Goal: Information Seeking & Learning: Learn about a topic

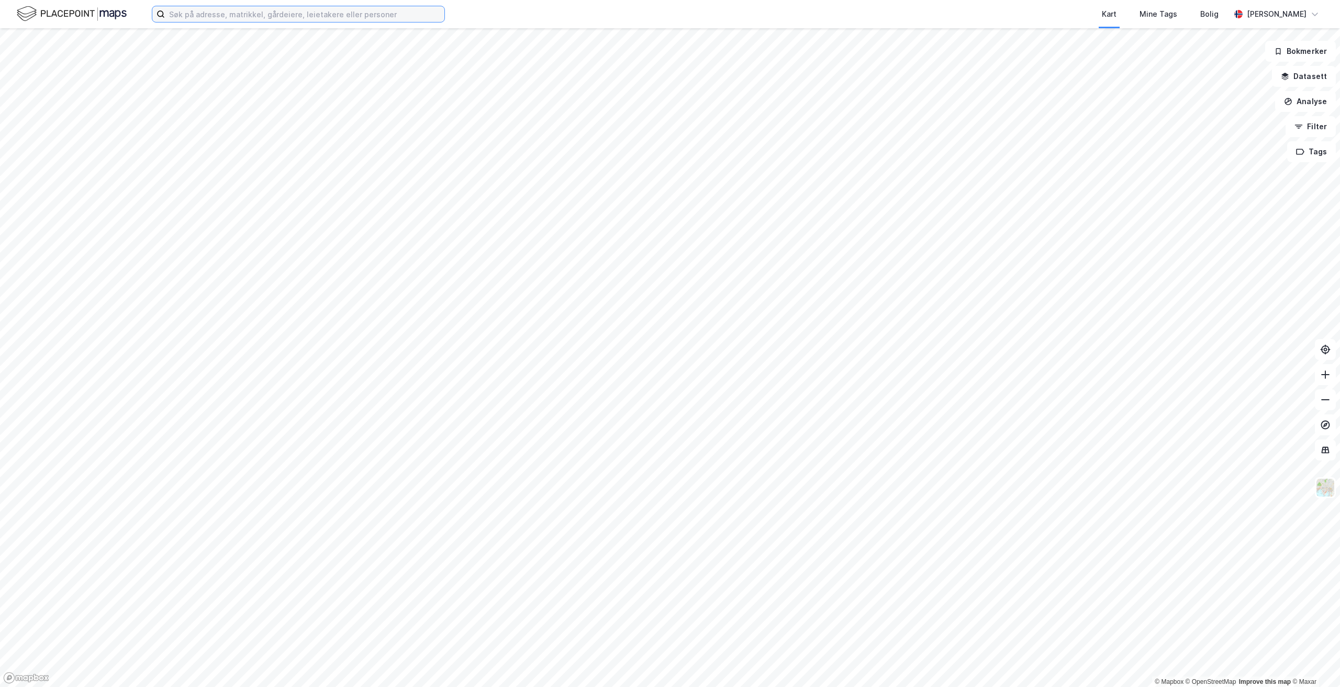
click at [348, 14] on input at bounding box center [304, 14] width 279 height 16
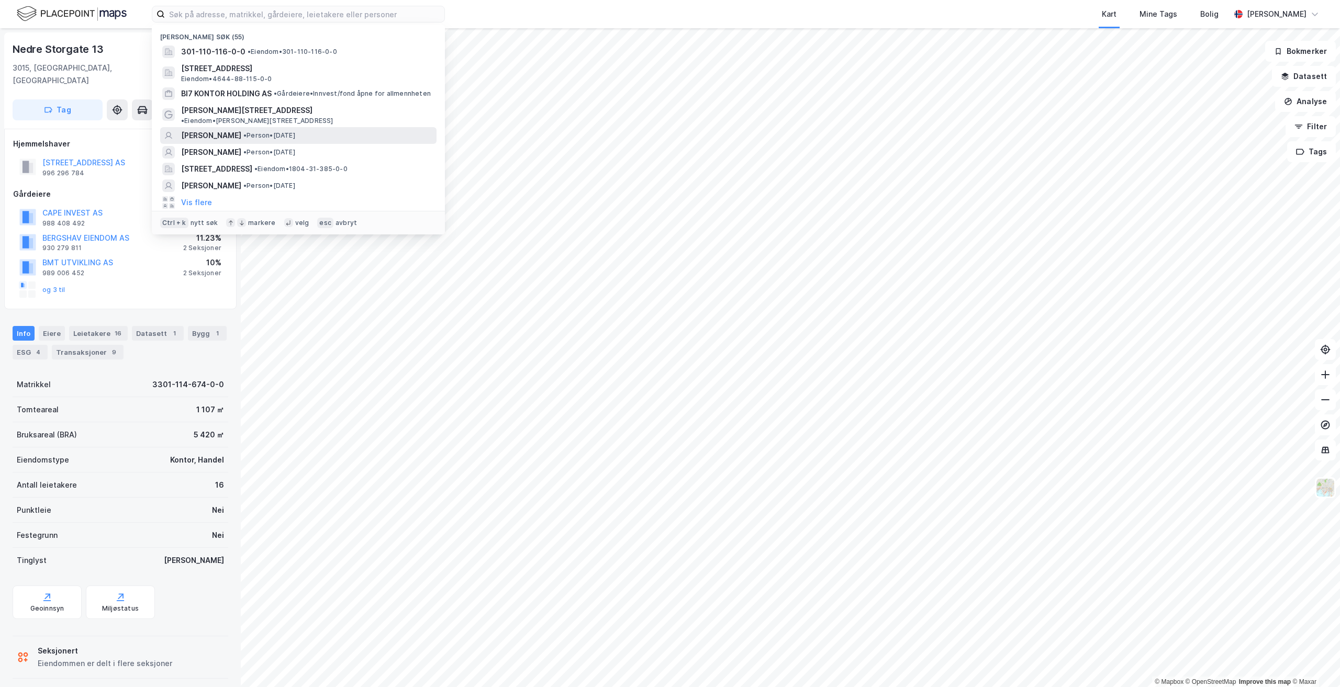
click at [248, 129] on div "[PERSON_NAME] • Person • [DATE]" at bounding box center [307, 135] width 253 height 13
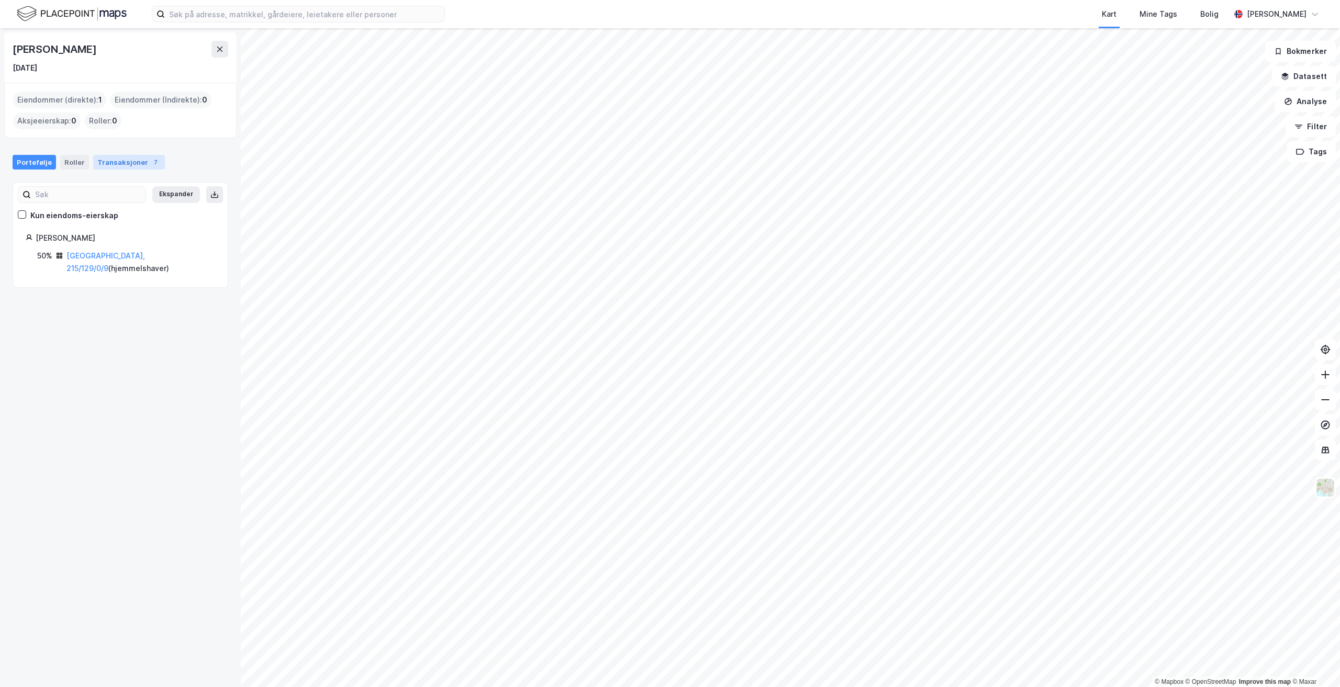
click at [132, 161] on div "Transaksjoner 7" at bounding box center [129, 162] width 72 height 15
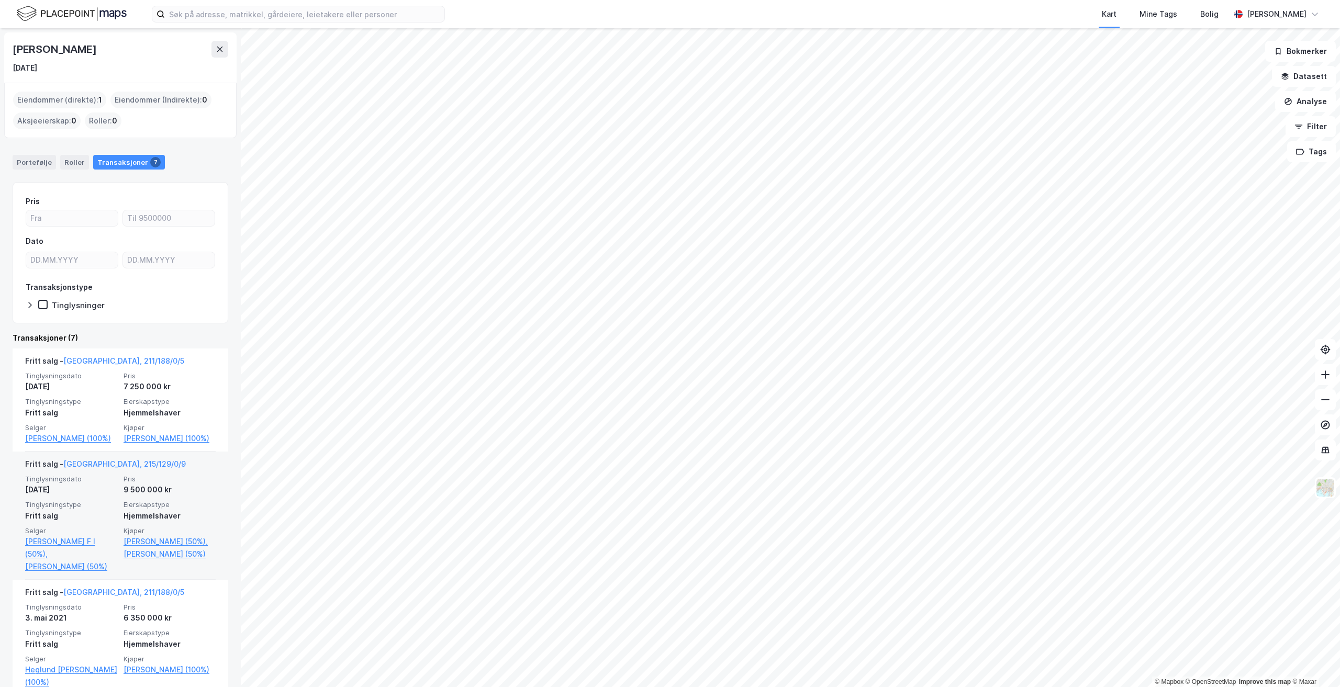
click at [159, 484] on div "9 500 000 kr" at bounding box center [170, 490] width 92 height 13
click at [154, 539] on link "[PERSON_NAME] (50%)," at bounding box center [170, 541] width 92 height 13
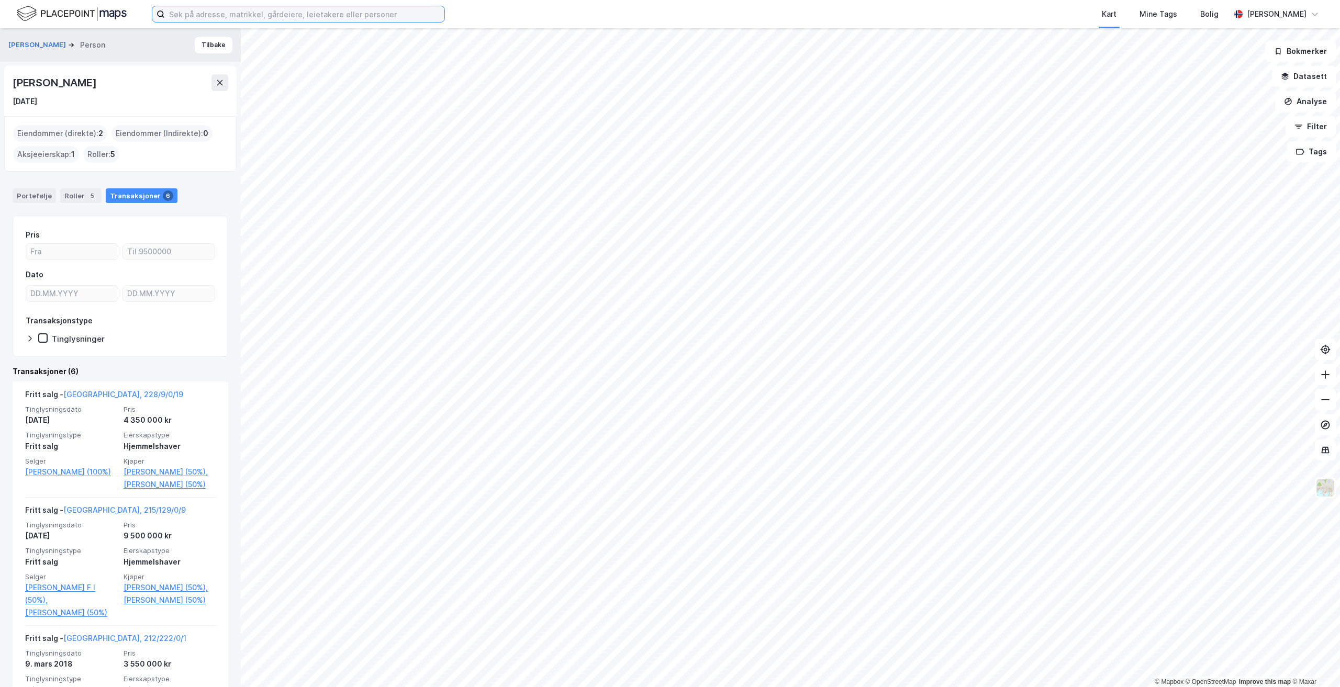
click at [359, 16] on input at bounding box center [304, 14] width 279 height 16
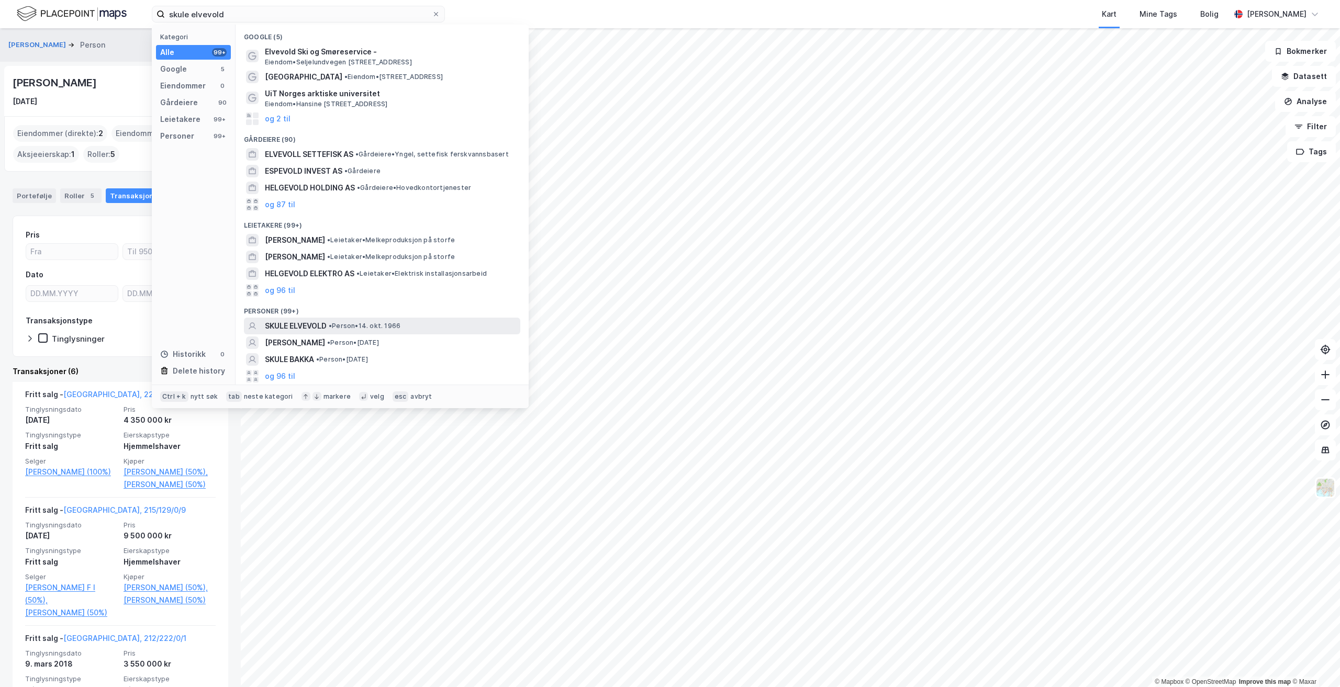
click at [332, 322] on span "•" at bounding box center [330, 326] width 3 height 8
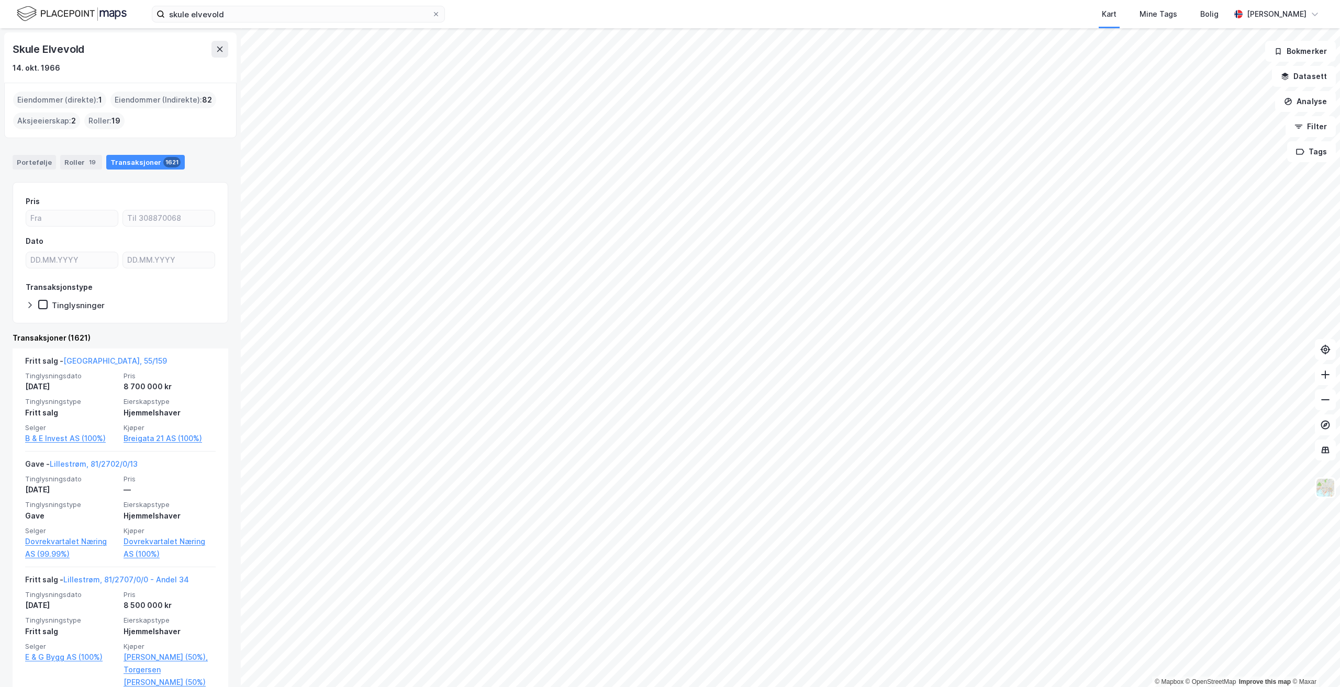
click at [62, 102] on div "Eiendommer (direkte) : 1" at bounding box center [59, 100] width 93 height 17
click at [38, 160] on div "Portefølje" at bounding box center [34, 162] width 43 height 15
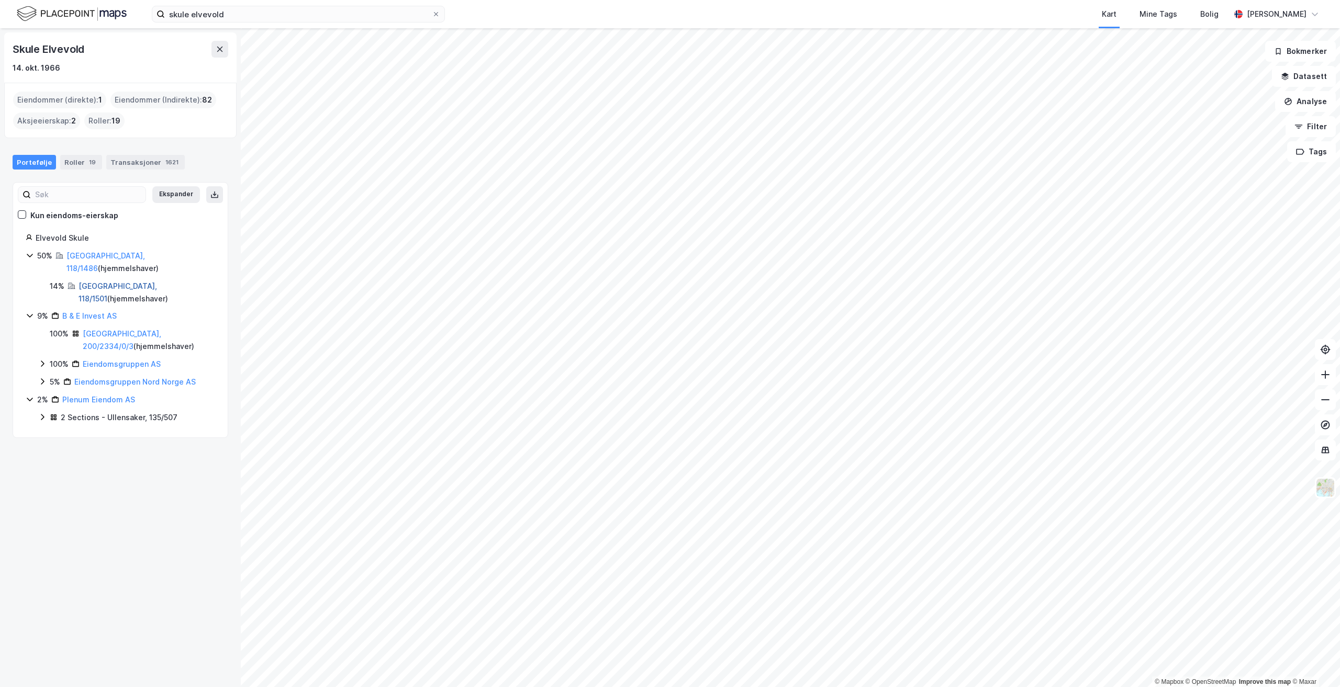
click at [107, 282] on link "[GEOGRAPHIC_DATA], 118/1501" at bounding box center [118, 292] width 79 height 21
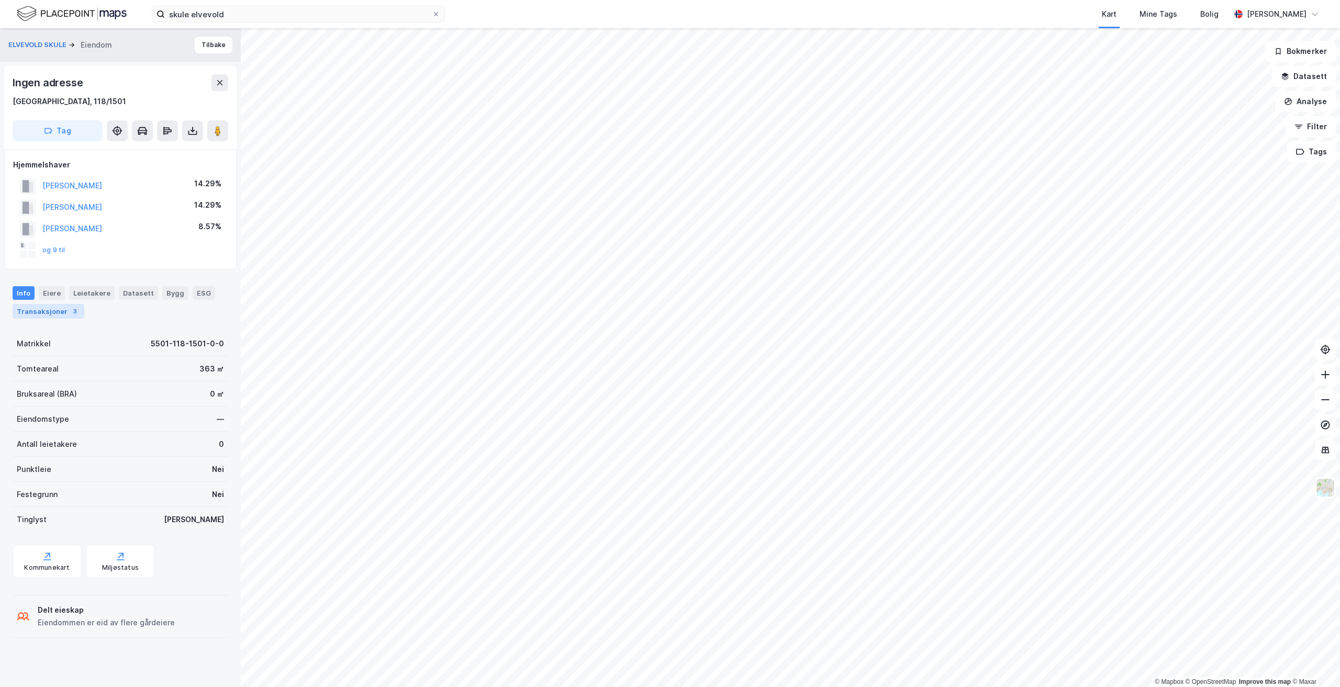
click at [58, 313] on div "Transaksjoner 3" at bounding box center [49, 311] width 72 height 15
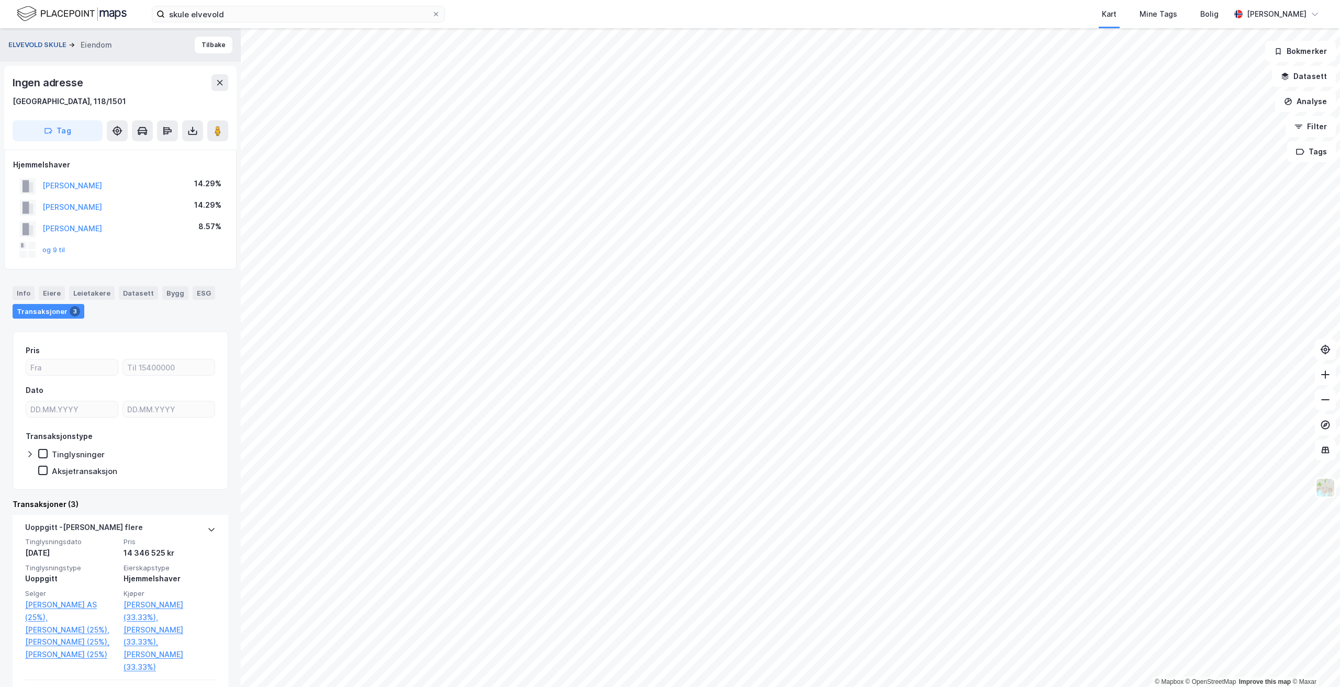
click at [46, 45] on button "ELVEVOLD SKULE" at bounding box center [38, 45] width 60 height 10
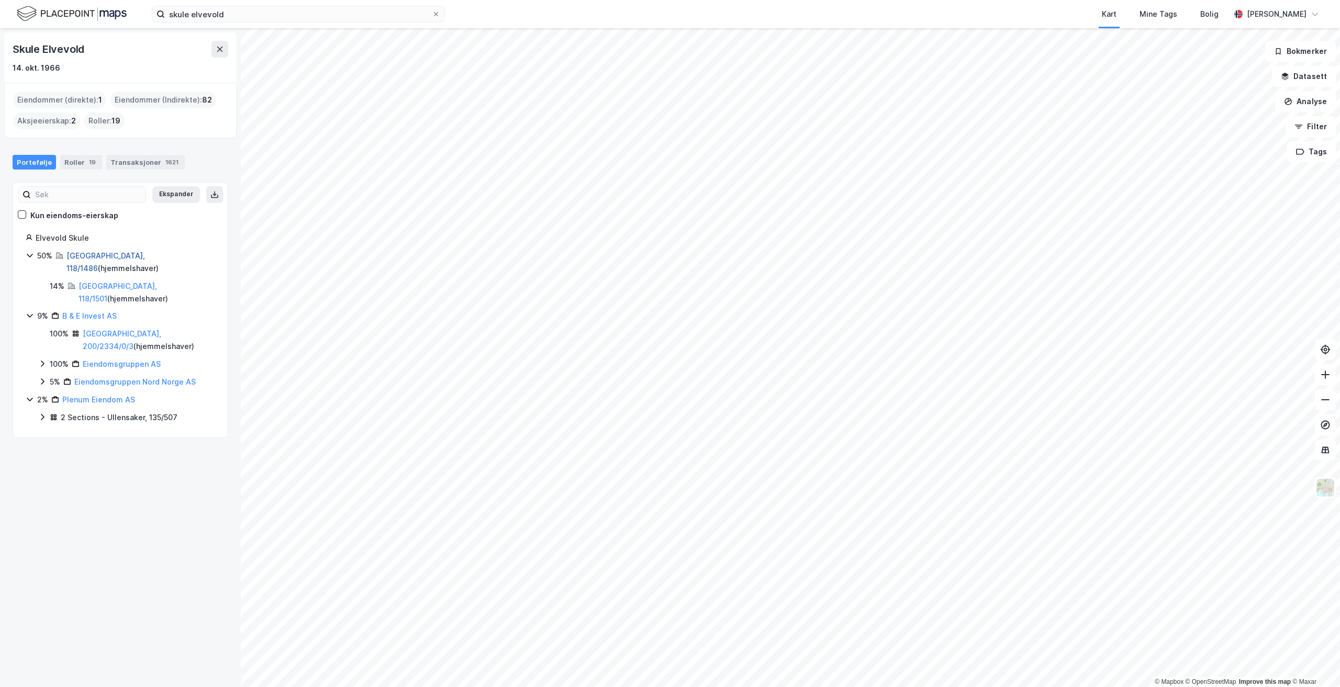
click at [91, 255] on link "[GEOGRAPHIC_DATA], 118/1486" at bounding box center [105, 261] width 79 height 21
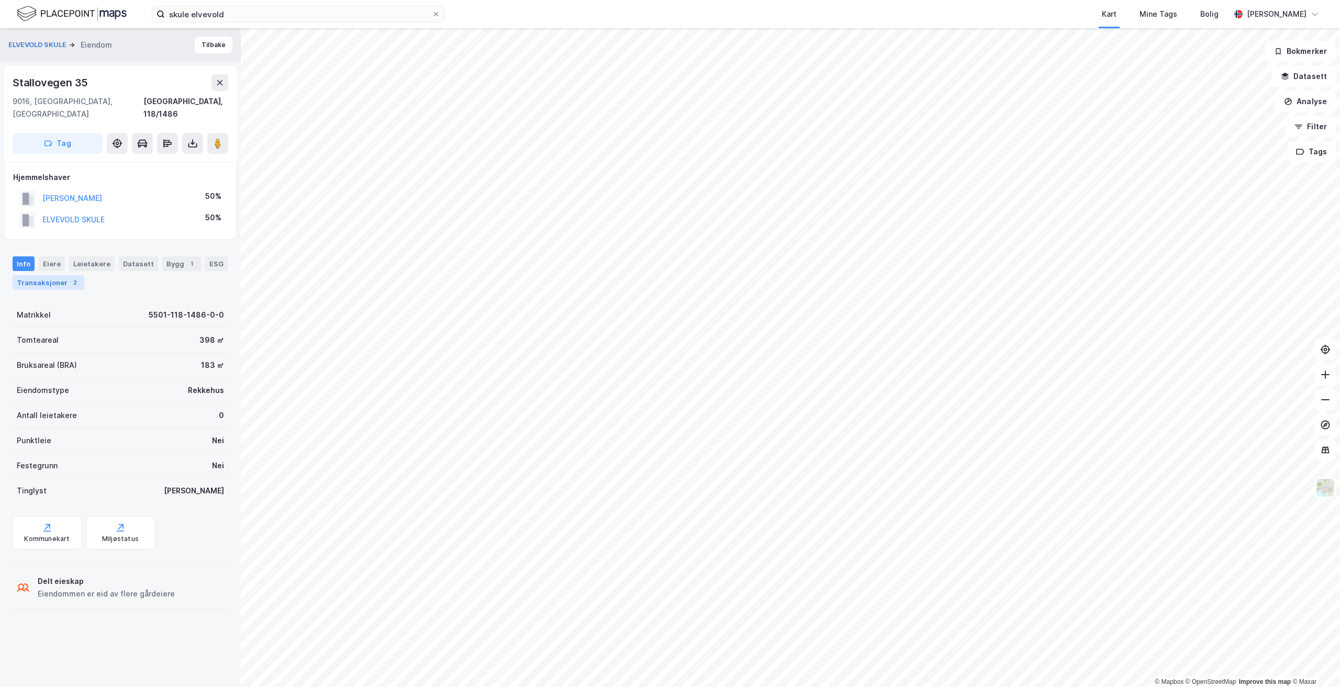
click at [57, 275] on div "Transaksjoner 2" at bounding box center [49, 282] width 72 height 15
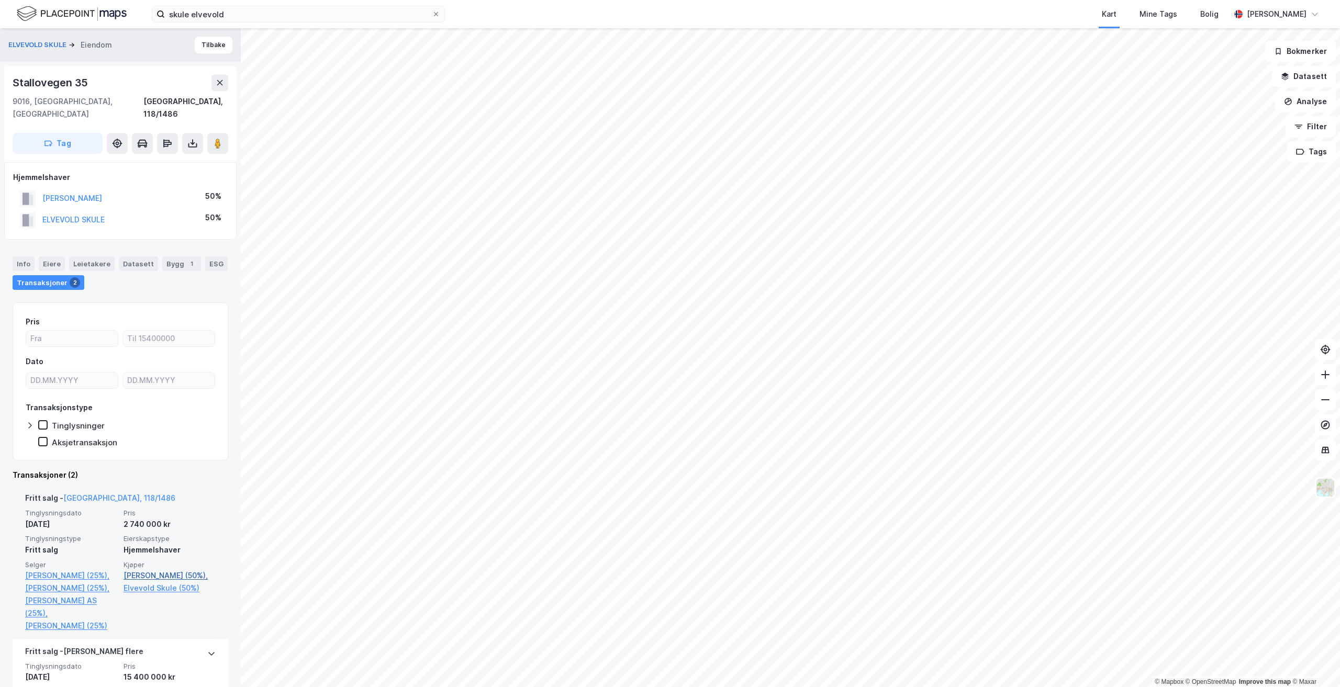
click at [126, 569] on link "[PERSON_NAME] (50%)," at bounding box center [170, 575] width 92 height 13
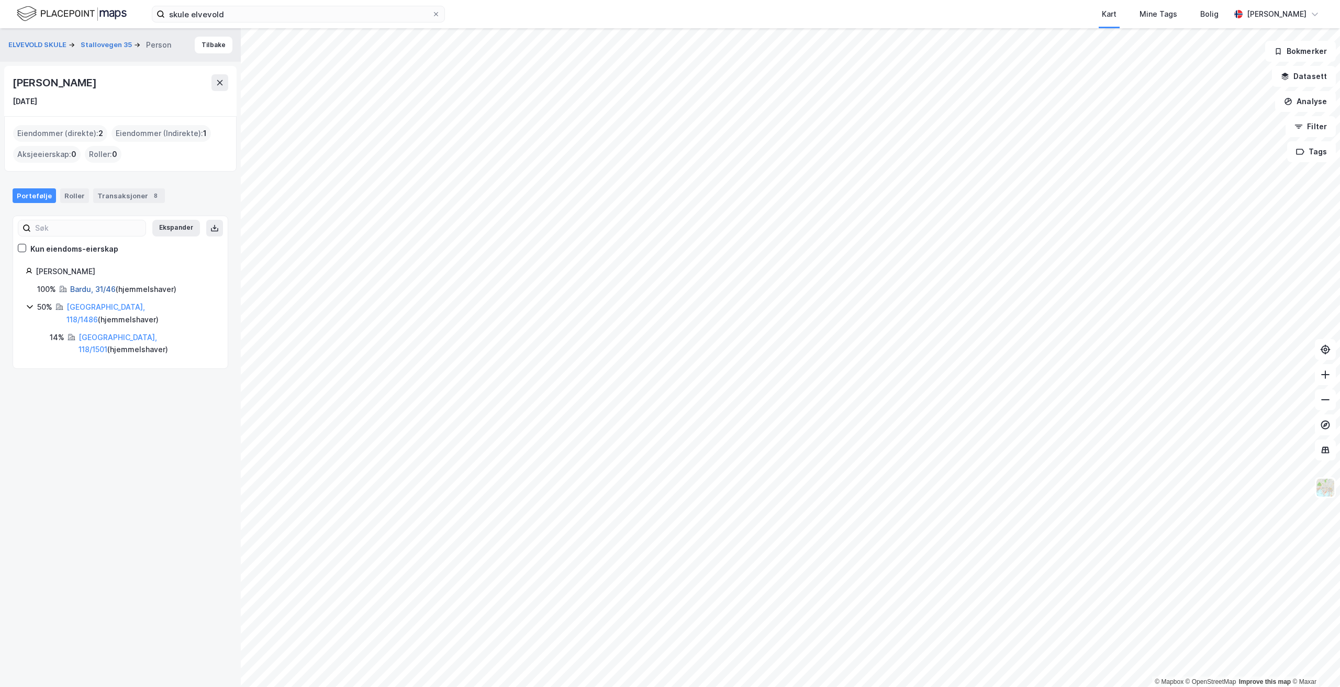
click at [99, 286] on link "Bardu, 31/46" at bounding box center [93, 289] width 46 height 9
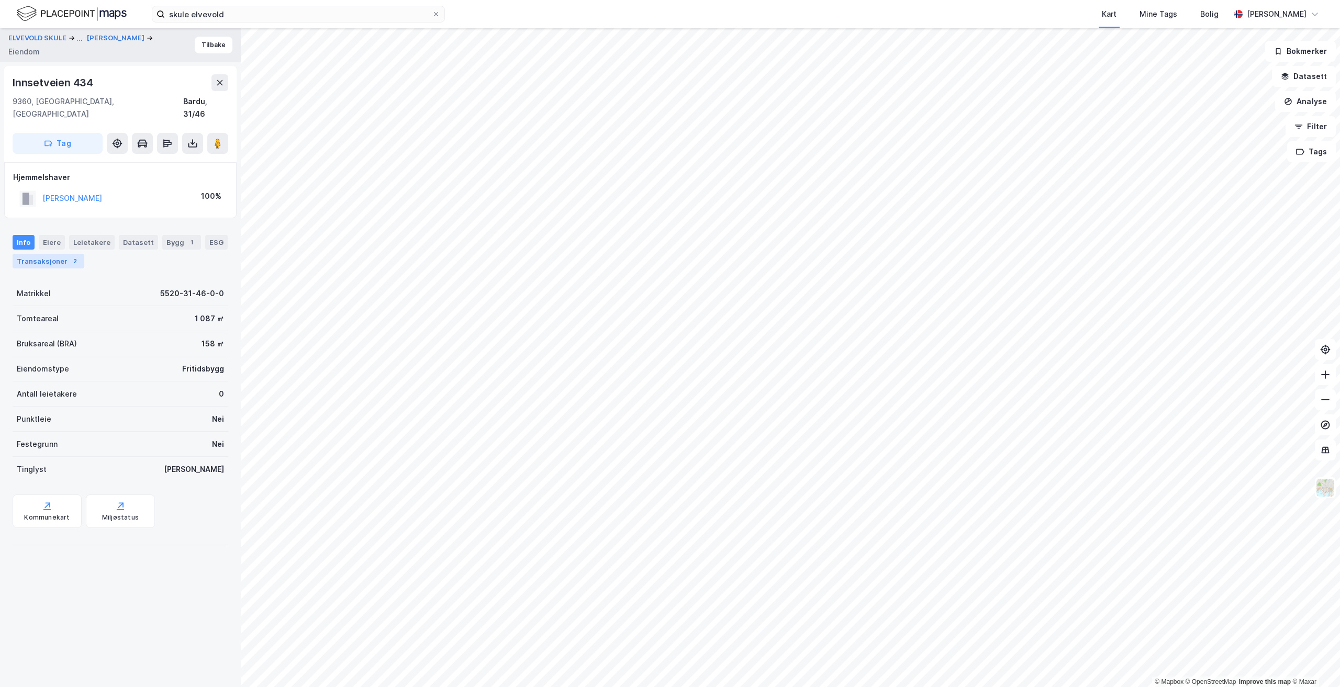
click at [35, 254] on div "Transaksjoner 2" at bounding box center [49, 261] width 72 height 15
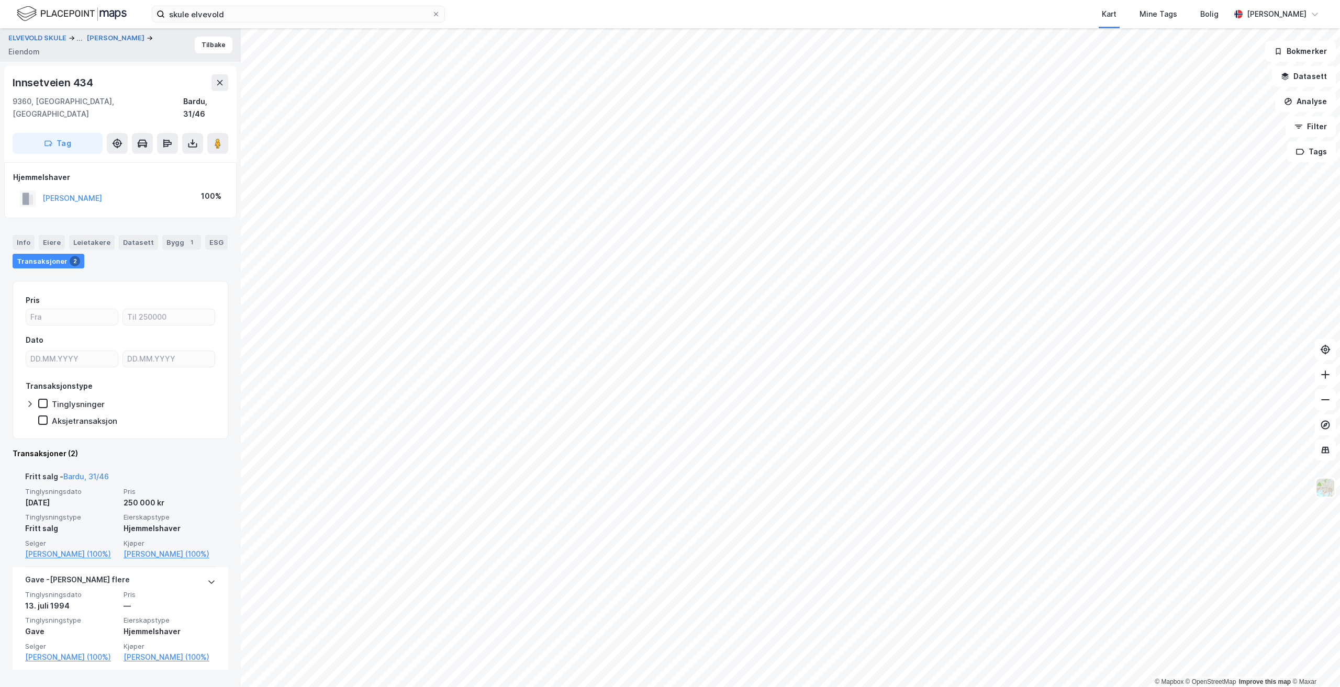
click at [108, 487] on span "Tinglysningsdato" at bounding box center [71, 491] width 92 height 9
click at [49, 36] on button "ELVEVOLD SKULE" at bounding box center [38, 38] width 60 height 13
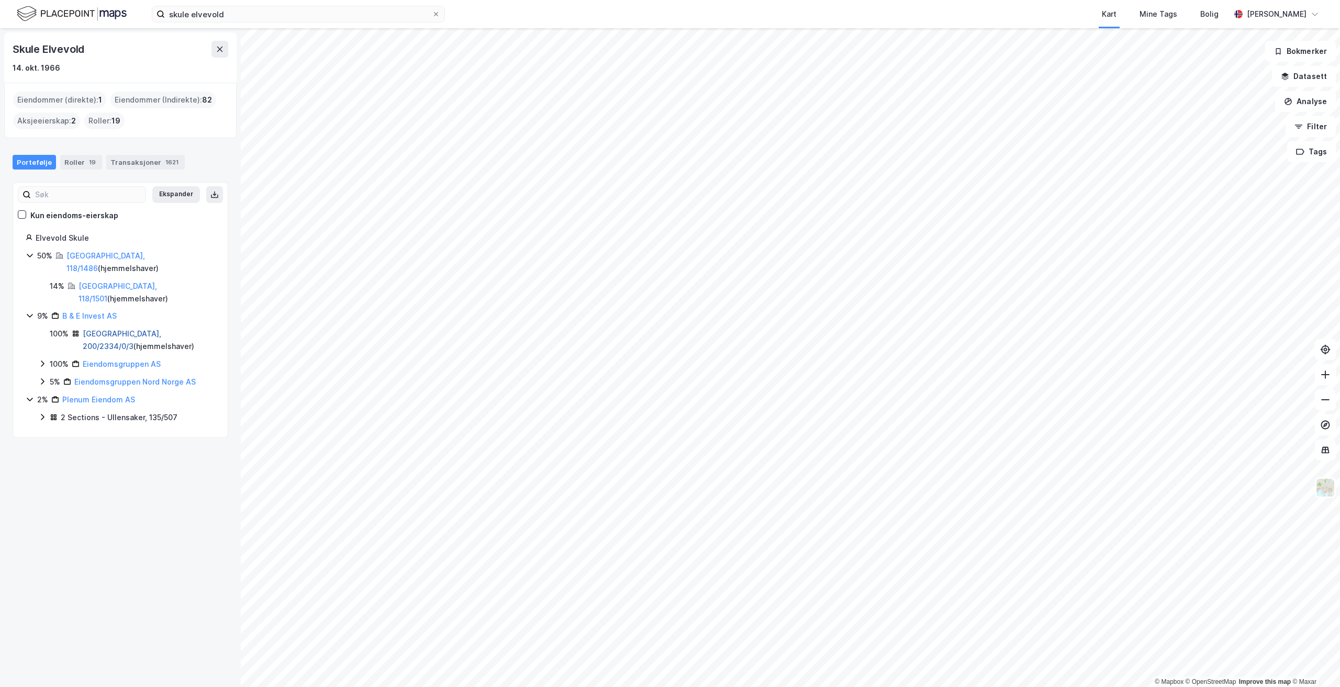
click at [110, 329] on link "[GEOGRAPHIC_DATA], 200/2334/0/3" at bounding box center [122, 339] width 79 height 21
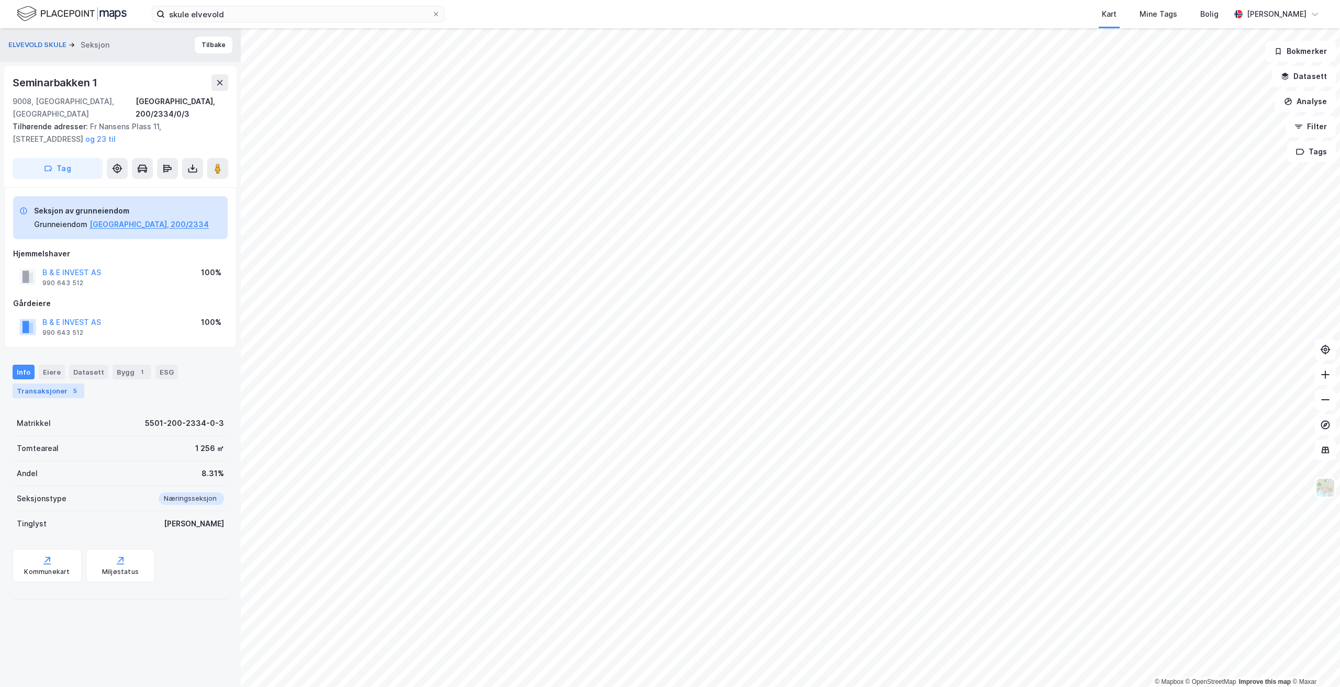
click at [59, 384] on div "Transaksjoner 5" at bounding box center [49, 391] width 72 height 15
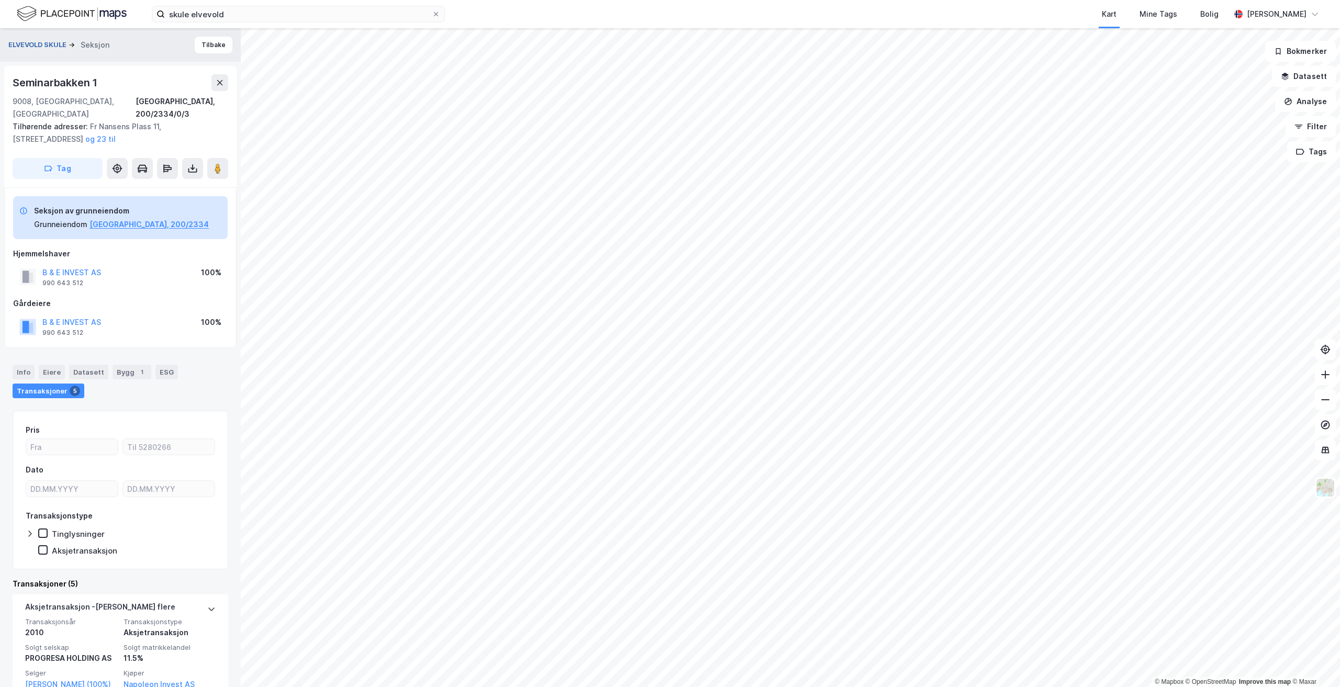
click at [26, 45] on button "ELVEVOLD SKULE" at bounding box center [38, 45] width 60 height 10
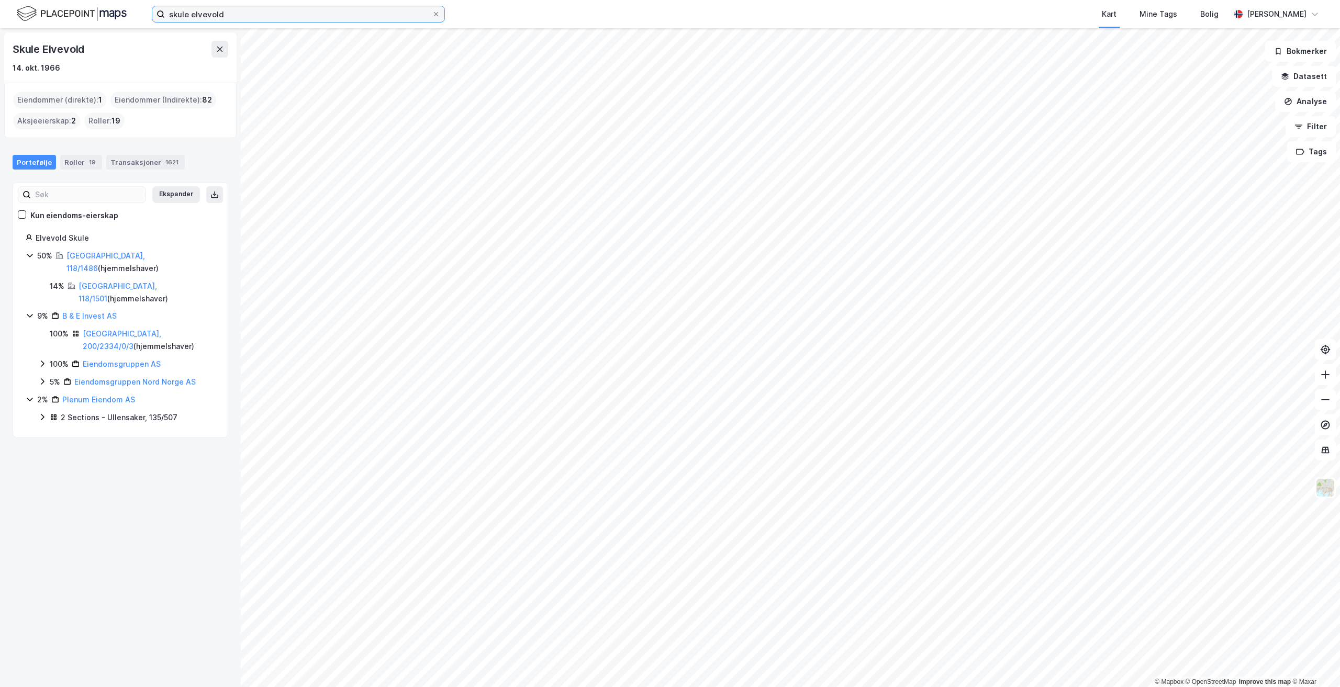
click at [242, 8] on input "skule elvevold" at bounding box center [298, 14] width 267 height 16
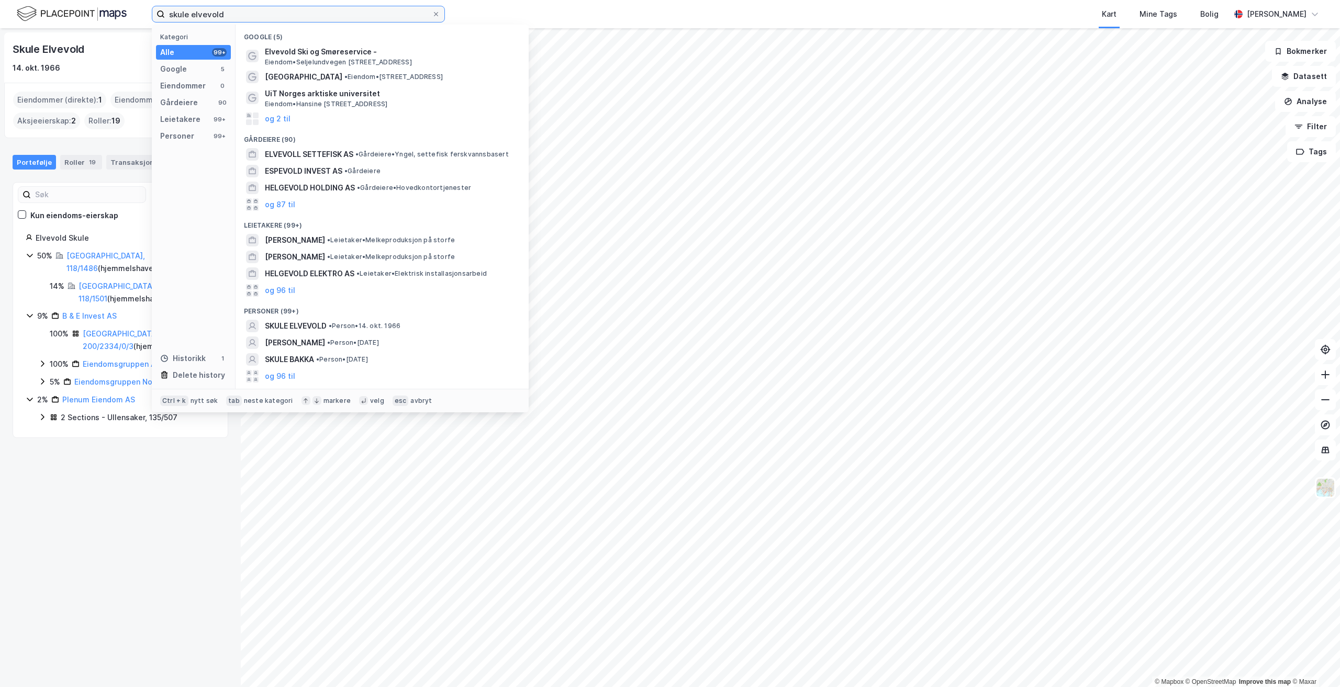
click at [181, 13] on input "skule elvevold" at bounding box center [298, 14] width 267 height 16
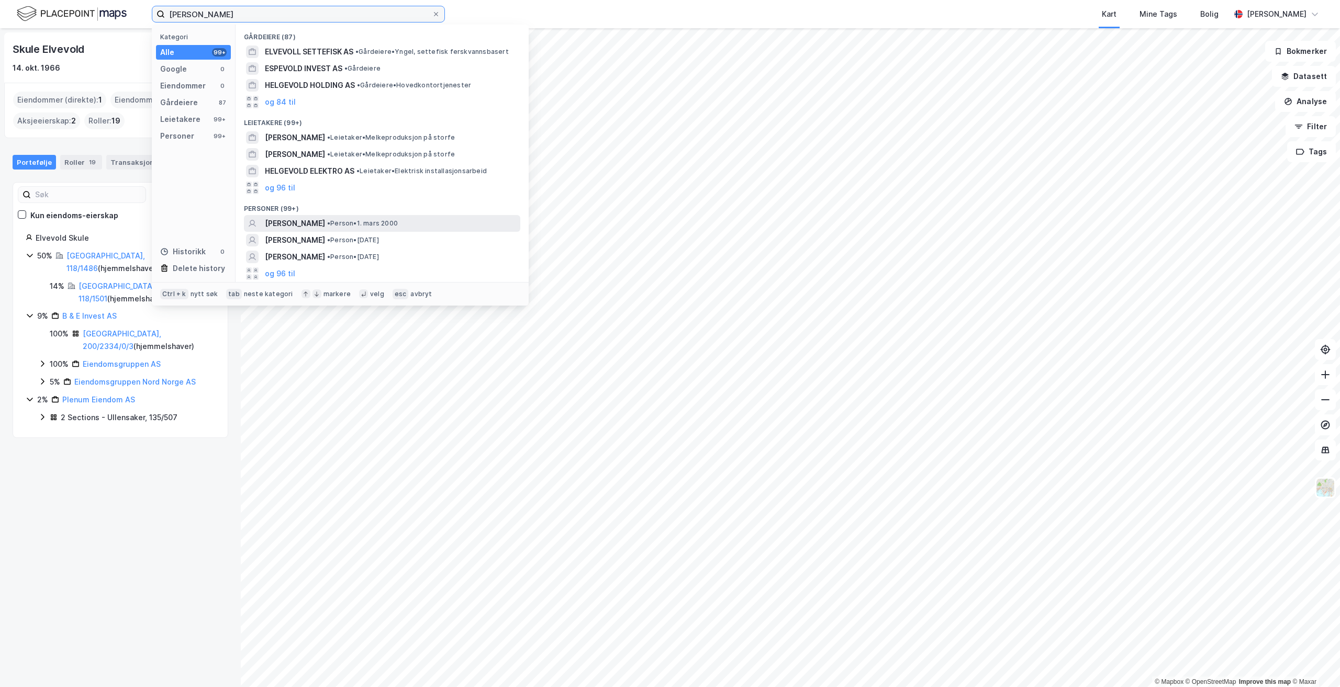
type input "[PERSON_NAME]"
click at [323, 220] on span "[PERSON_NAME]" at bounding box center [295, 223] width 60 height 13
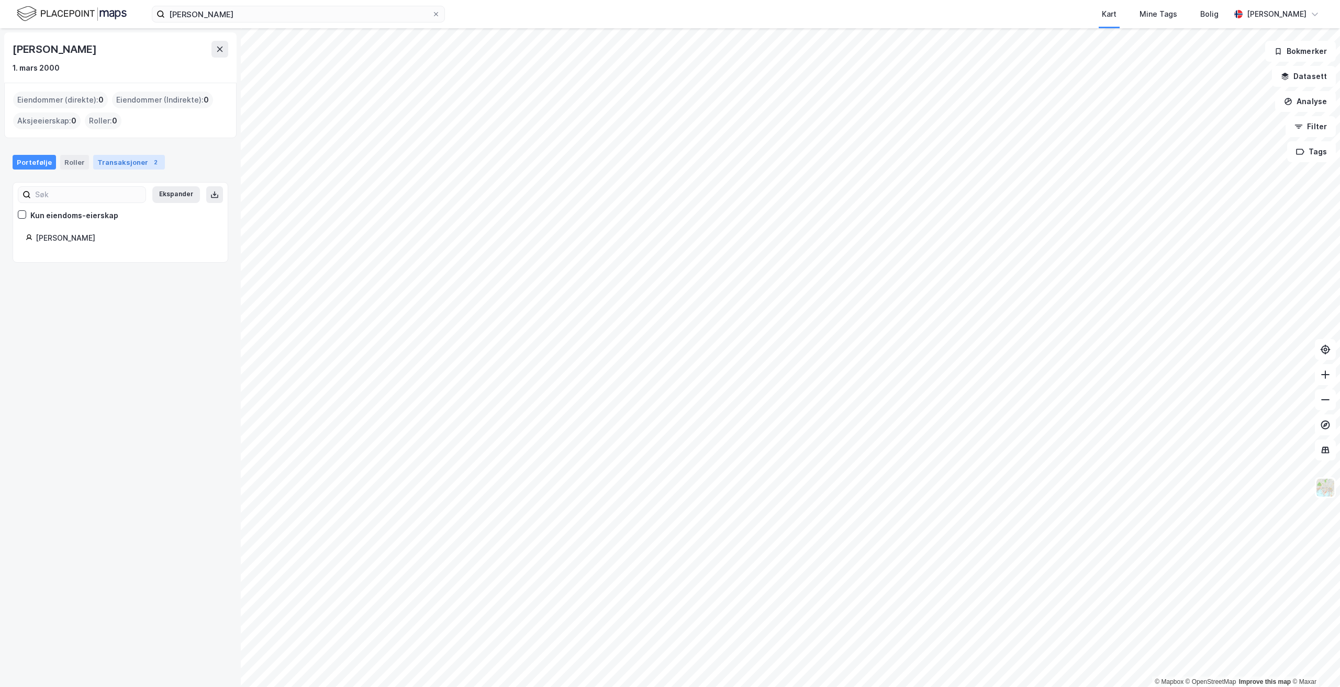
click at [114, 160] on div "Transaksjoner 2" at bounding box center [129, 162] width 72 height 15
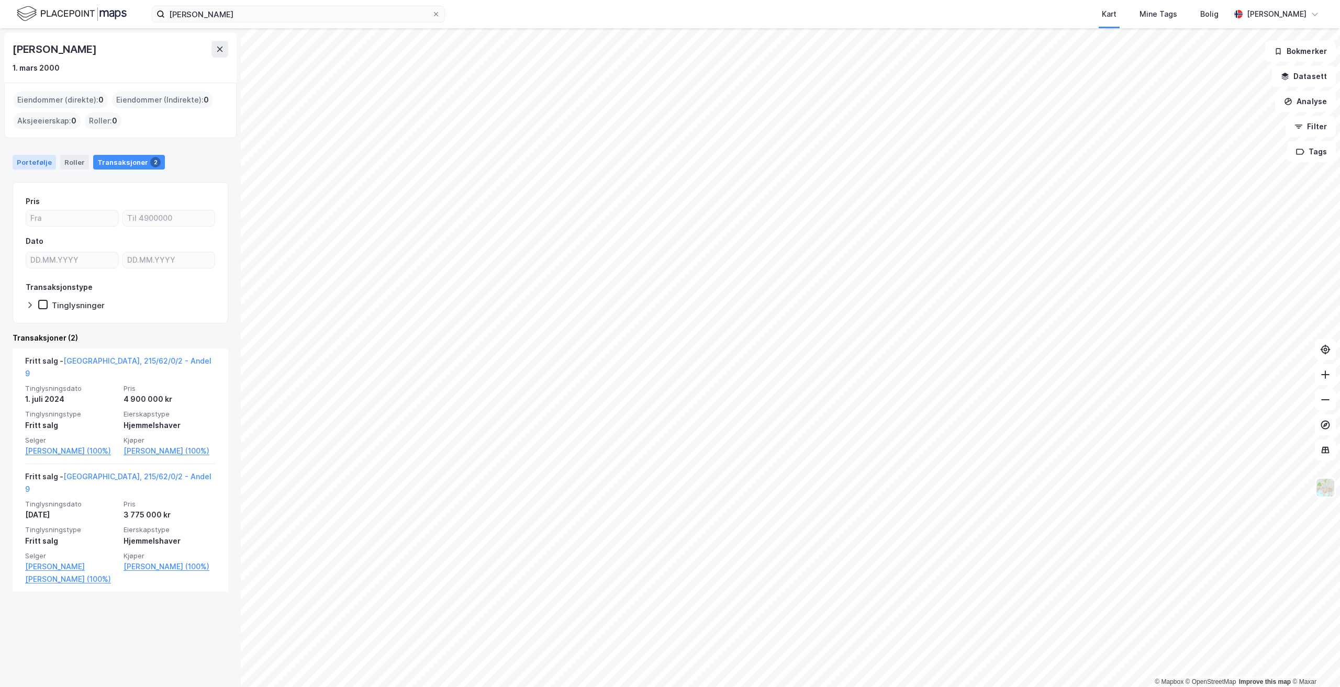
click at [23, 162] on div "Portefølje" at bounding box center [34, 162] width 43 height 15
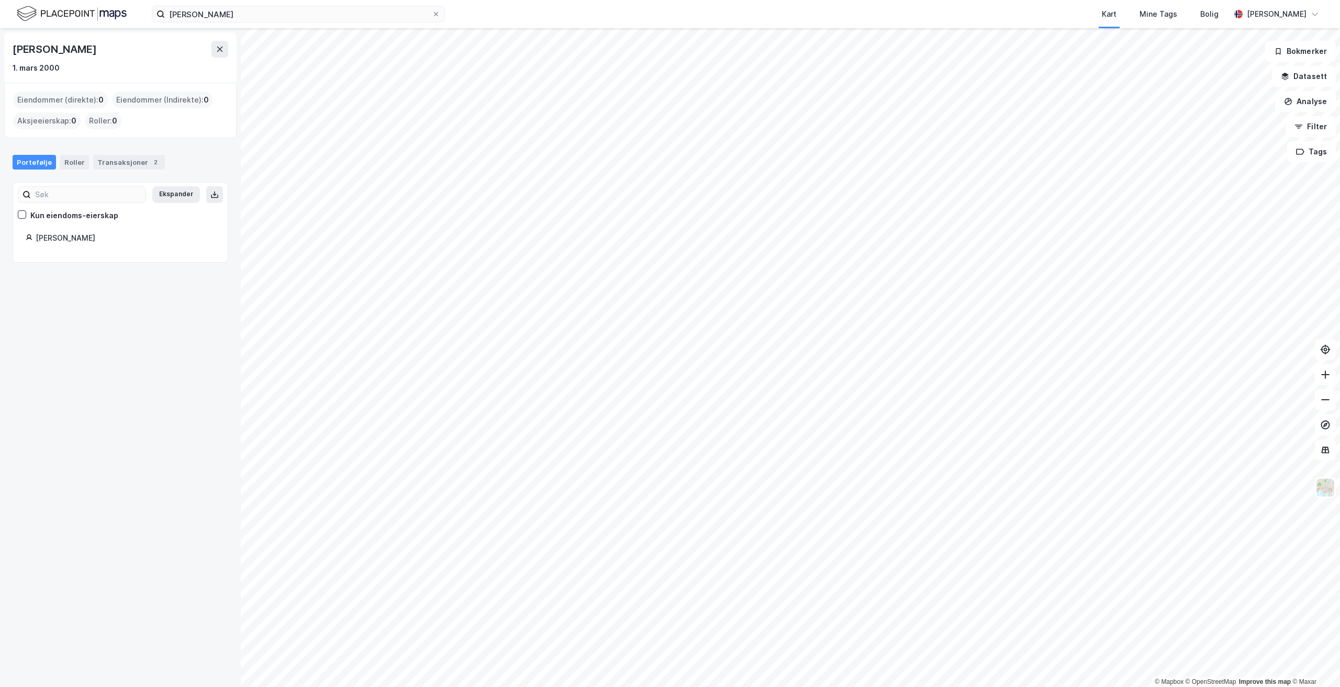
click at [121, 153] on div "Portefølje Roller Transaksjoner 2" at bounding box center [120, 157] width 241 height 31
click at [122, 163] on div "Transaksjoner 2" at bounding box center [129, 162] width 72 height 15
